Goal: Task Accomplishment & Management: Manage account settings

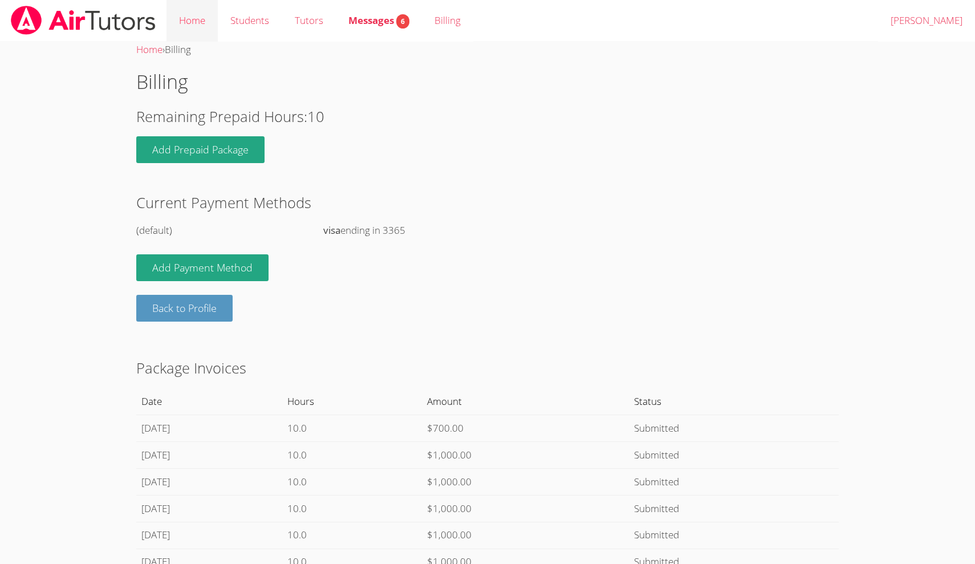
click at [191, 23] on link "Home" at bounding box center [191, 21] width 51 height 42
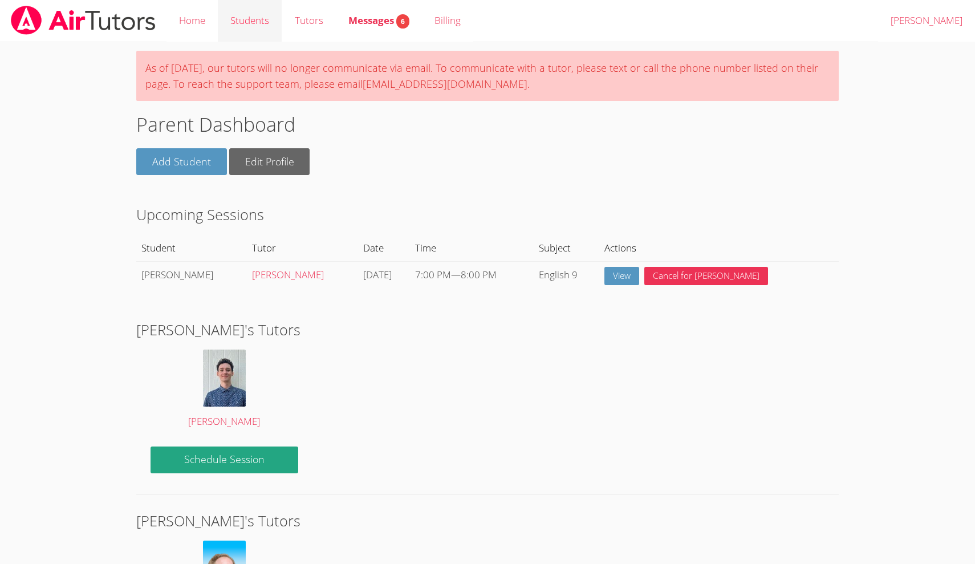
click at [260, 19] on link "Students" at bounding box center [250, 21] width 64 height 42
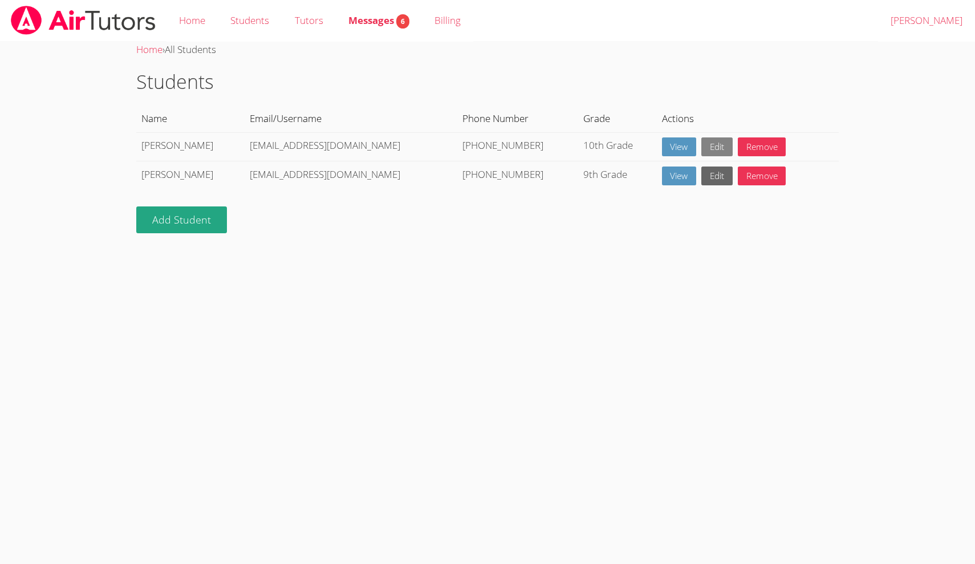
click at [701, 147] on link "Edit" at bounding box center [716, 146] width 31 height 19
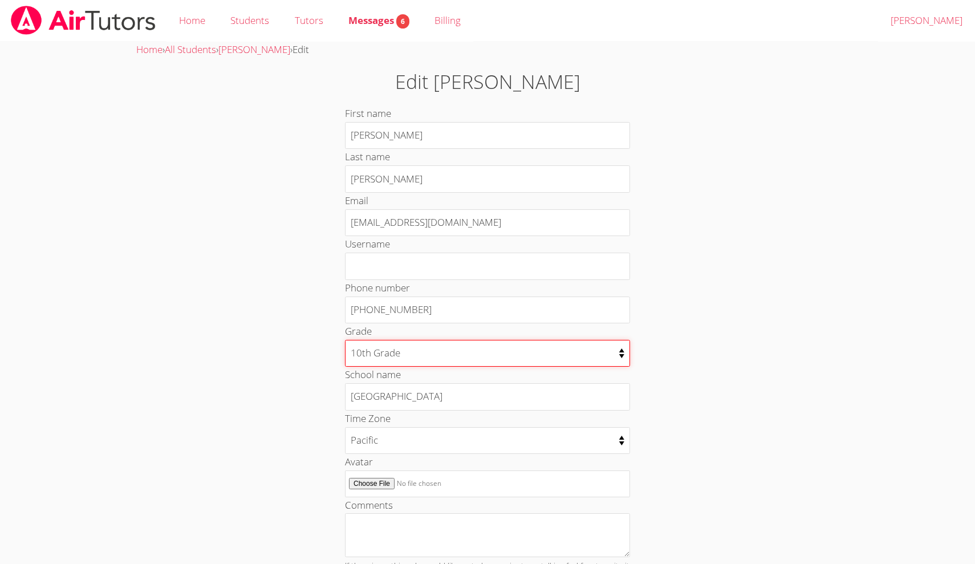
select select "12"
click at [714, 399] on div "Edit Evan First name Evan Last name Warneck Email evanwarneck@gmail.com Usernam…" at bounding box center [487, 346] width 526 height 558
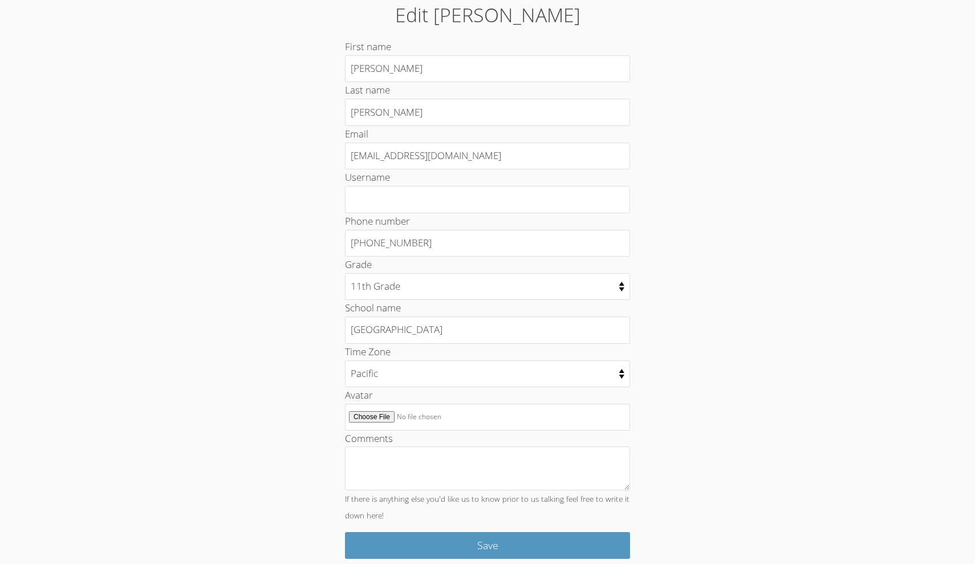
scroll to position [66, 0]
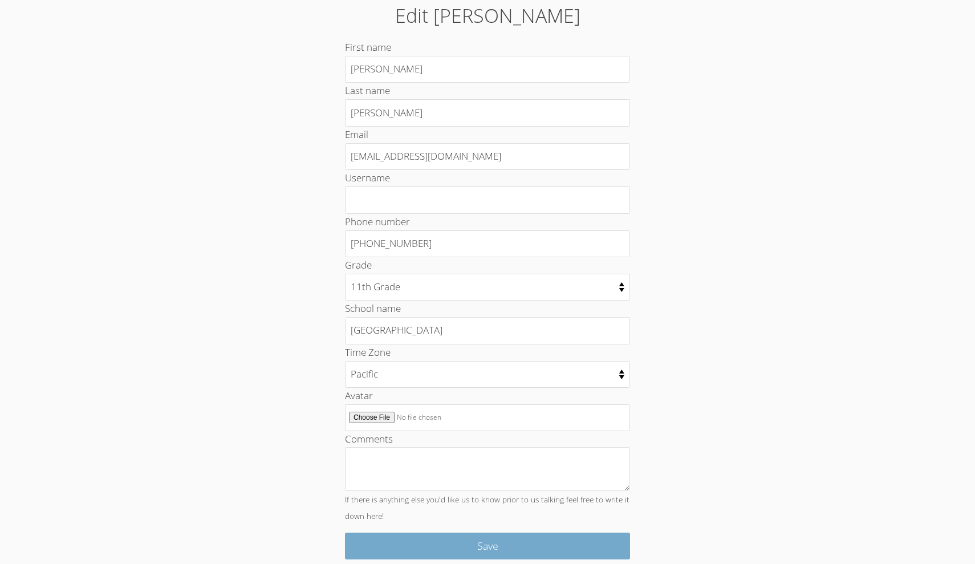
click at [506, 538] on input "Save" at bounding box center [487, 545] width 285 height 27
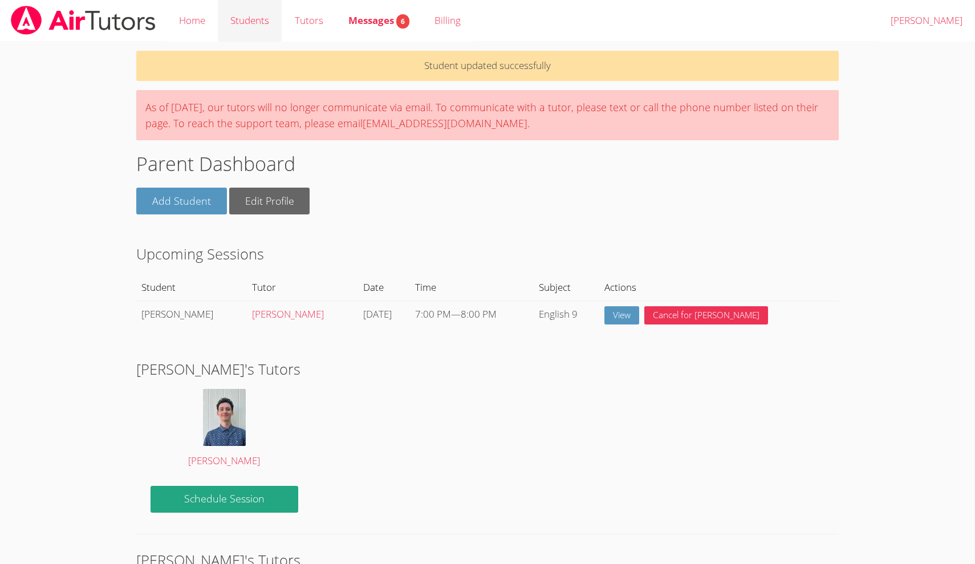
click at [246, 18] on link "Students" at bounding box center [250, 21] width 64 height 42
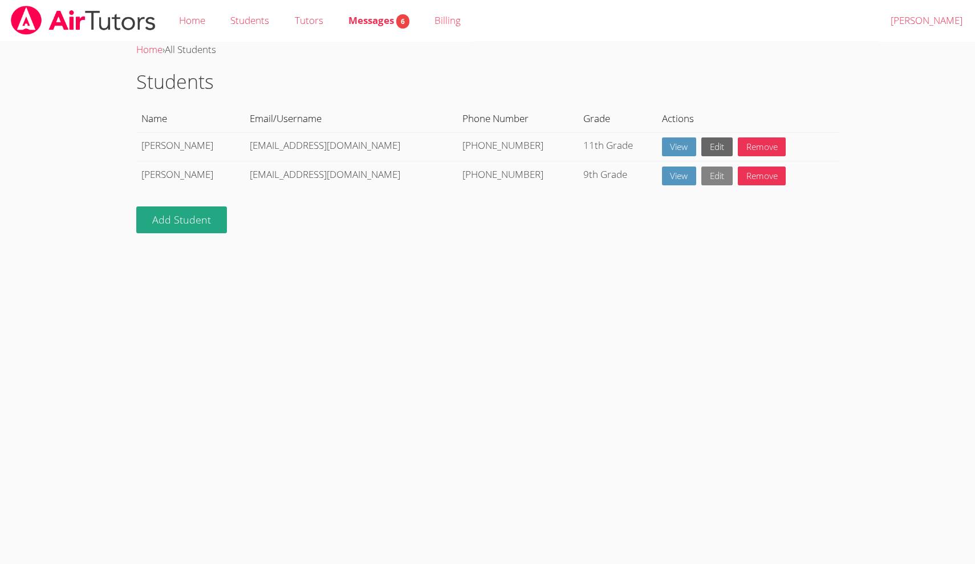
click at [701, 174] on link "Edit" at bounding box center [716, 175] width 31 height 19
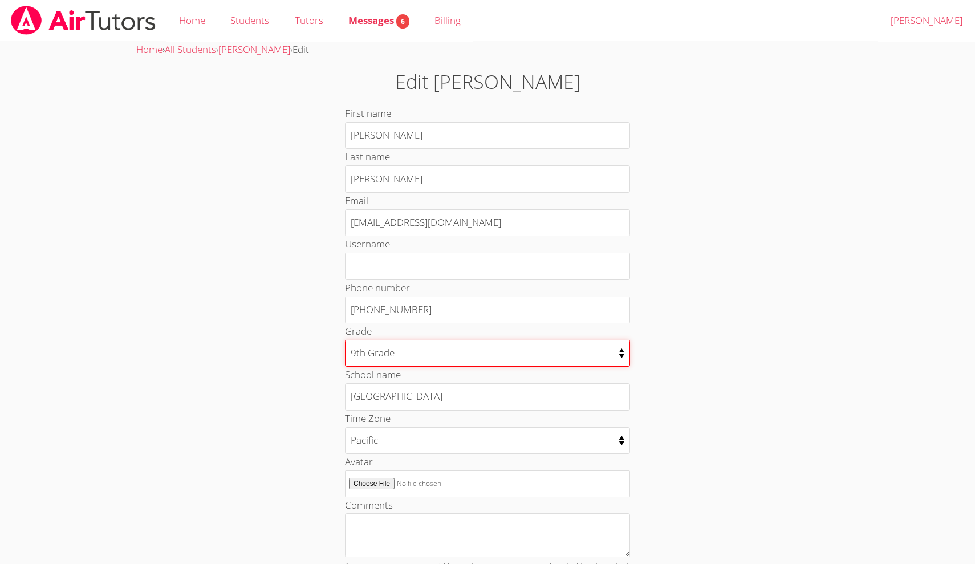
select select "11"
click at [697, 407] on div "Edit [PERSON_NAME] First name [PERSON_NAME] Last name [PERSON_NAME] Email [EMAI…" at bounding box center [487, 346] width 526 height 558
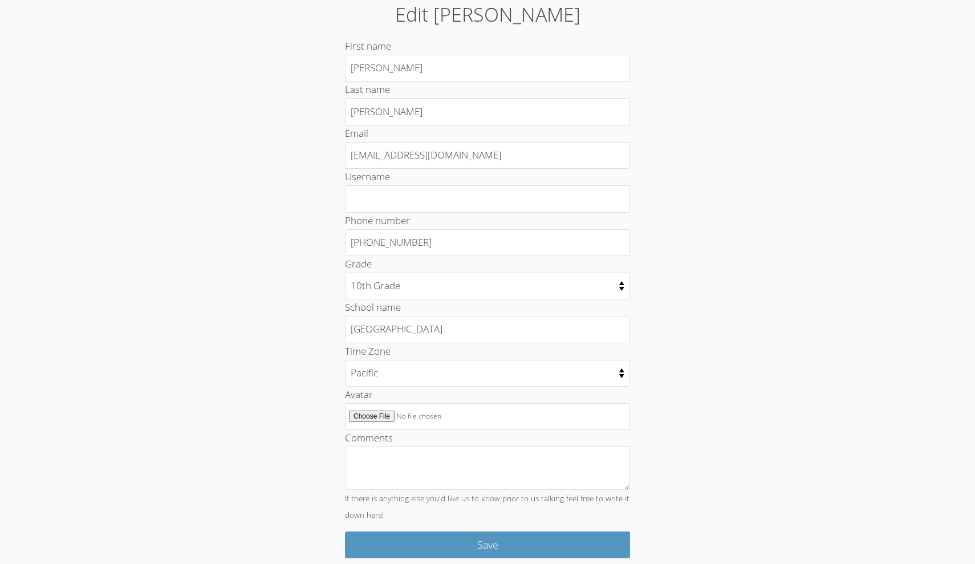
scroll to position [66, 0]
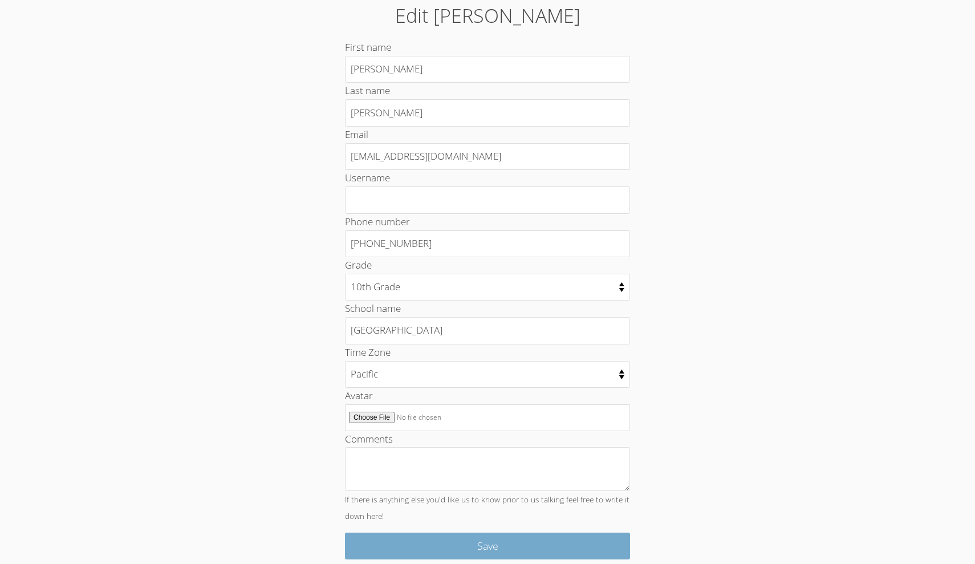
click at [421, 533] on input "Save" at bounding box center [487, 545] width 285 height 27
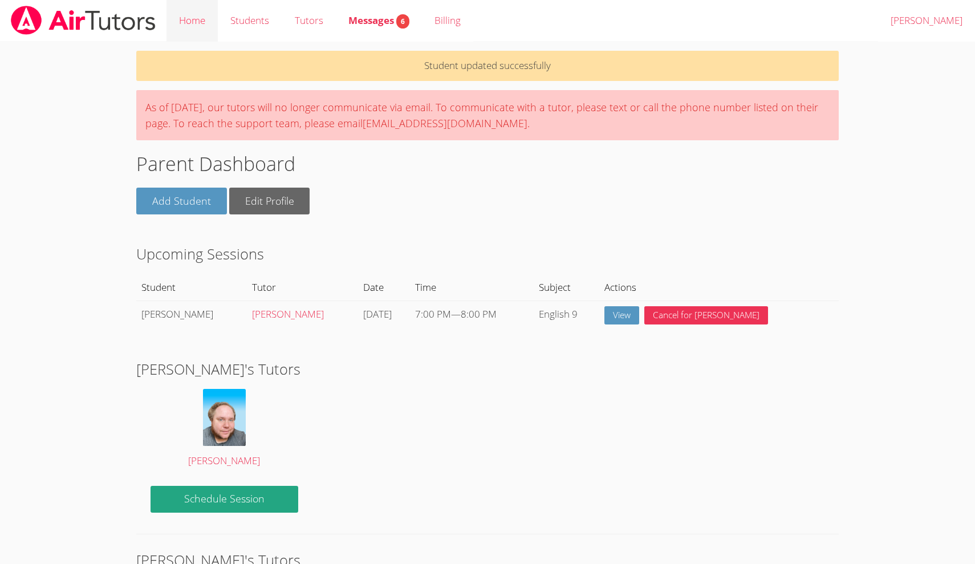
click at [196, 22] on link "Home" at bounding box center [191, 21] width 51 height 42
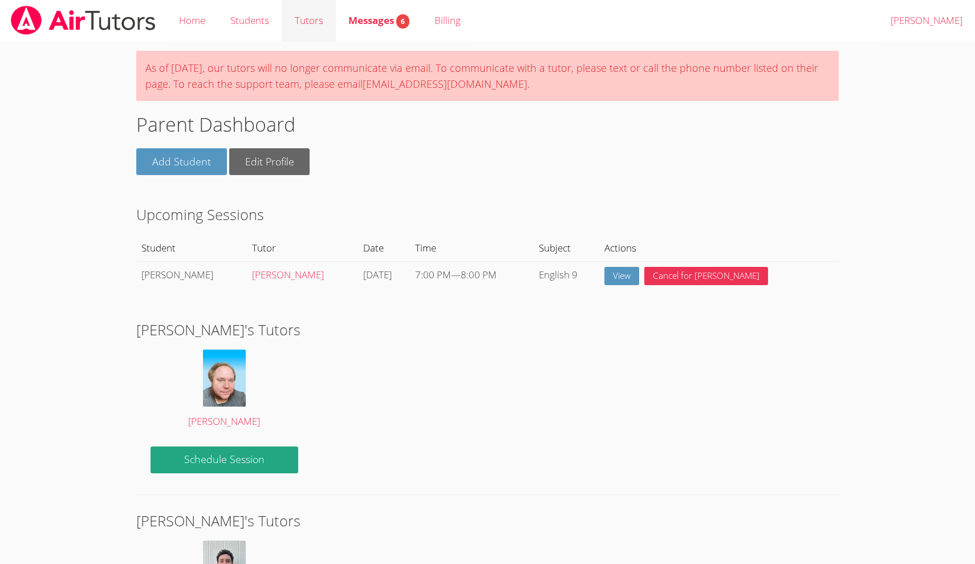
click at [311, 22] on link "Tutors" at bounding box center [309, 21] width 54 height 42
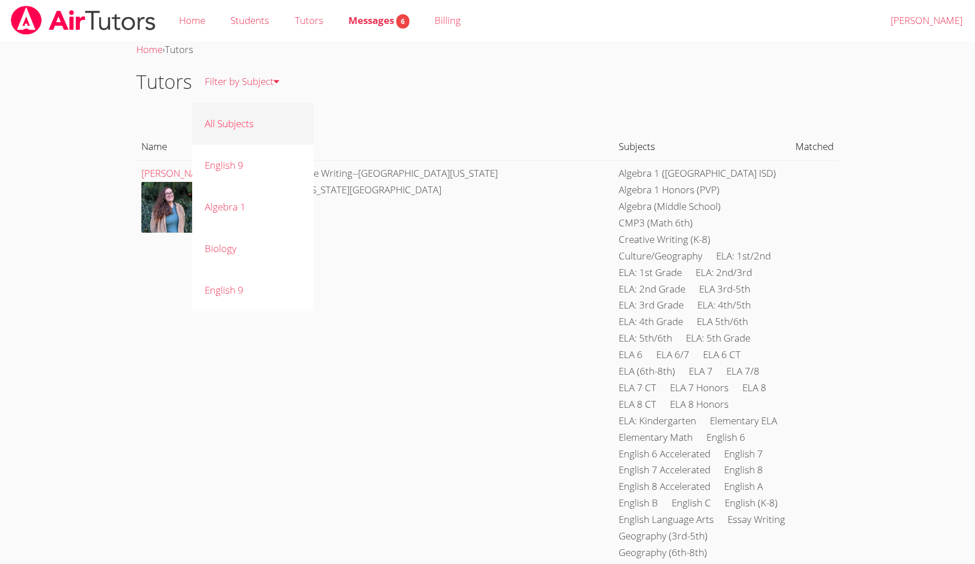
click at [239, 120] on link "All Subjects" at bounding box center [252, 124] width 121 height 42
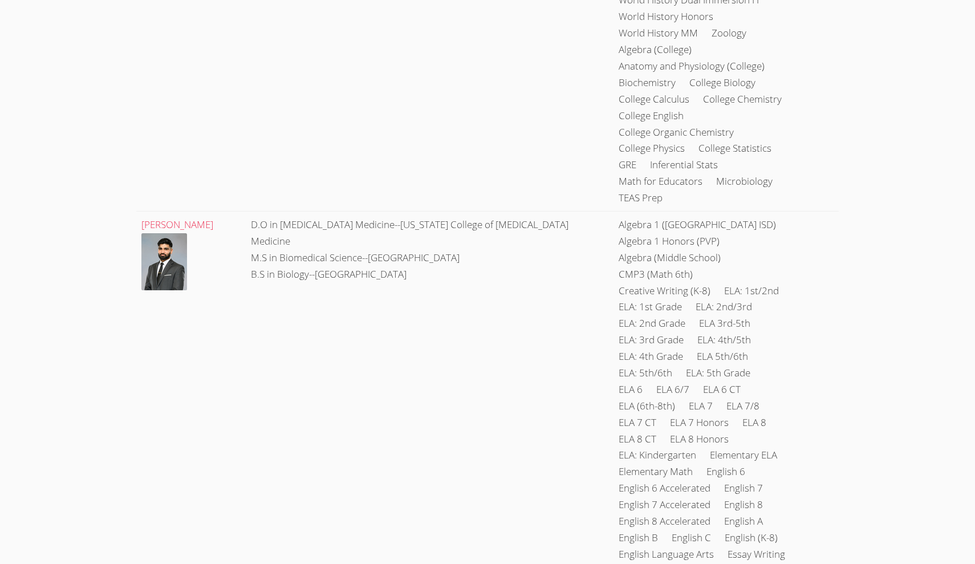
scroll to position [14166, 0]
